Goal: Submit feedback/report problem

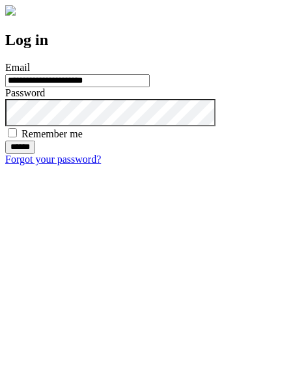
click at [35, 154] on input "******" at bounding box center [20, 147] width 30 height 13
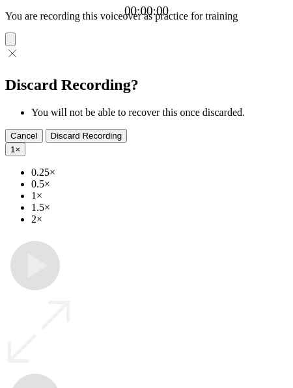
type input "**********"
